Goal: Find specific page/section: Find specific page/section

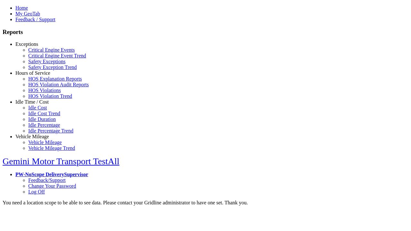
click at [37, 47] on link "Exceptions" at bounding box center [26, 43] width 23 height 5
click at [42, 64] on link "Safety Exceptions" at bounding box center [46, 61] width 37 height 5
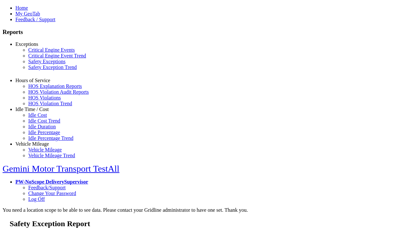
select select "**"
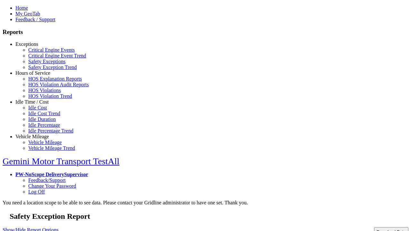
type input "**********"
